Goal: Task Accomplishment & Management: Use online tool/utility

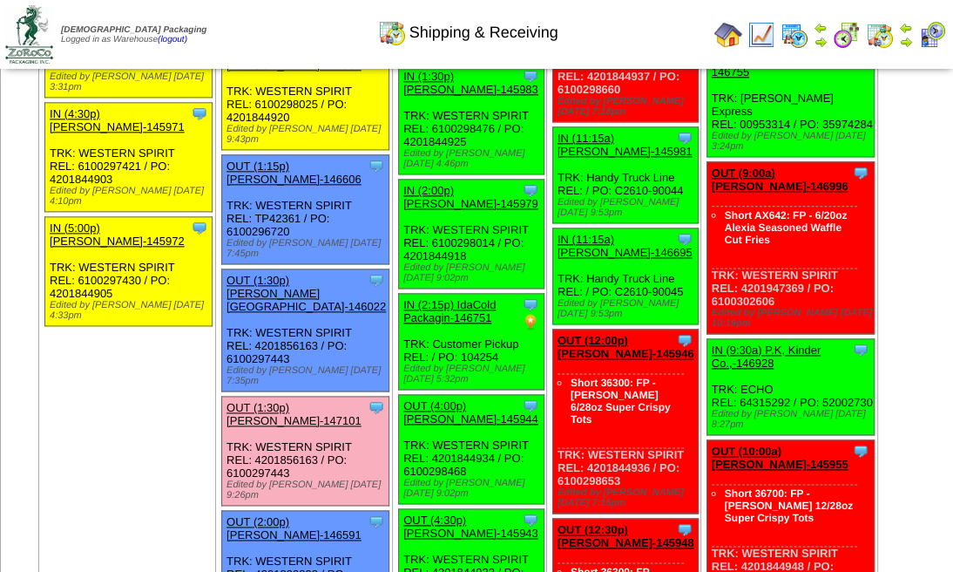
scroll to position [1277, 0]
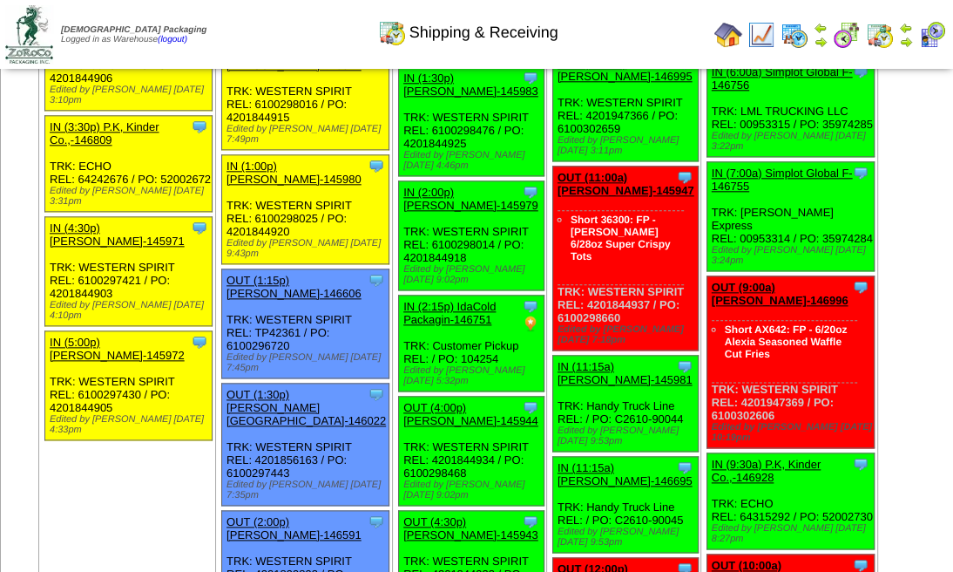
scroll to position [1277, 0]
